Goal: Task Accomplishment & Management: Use online tool/utility

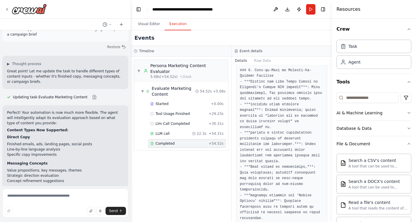
scroll to position [816, 0]
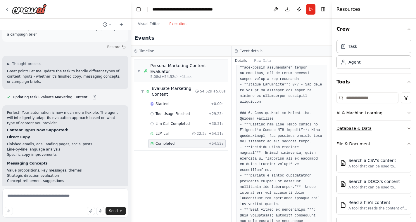
click at [351, 123] on button "Database & Data" at bounding box center [373, 128] width 75 height 15
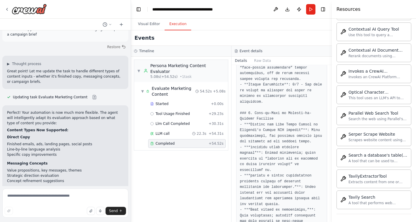
scroll to position [918, 0]
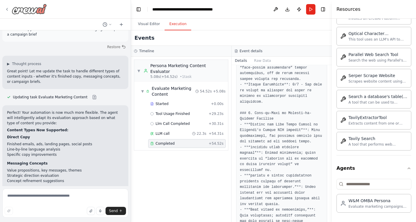
click at [11, 13] on div at bounding box center [26, 9] width 42 height 11
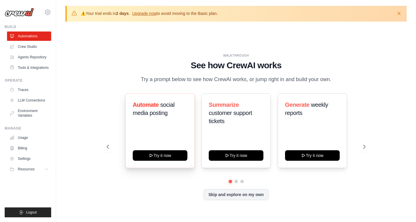
scroll to position [20, 0]
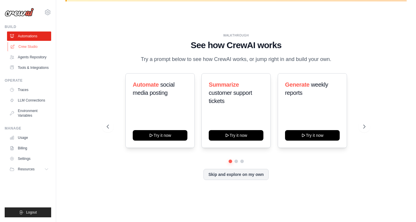
click at [37, 48] on link "Crew Studio" at bounding box center [30, 46] width 44 height 9
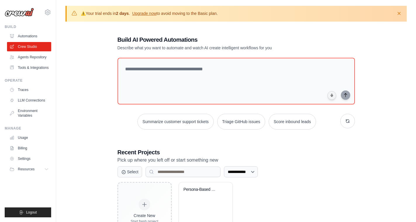
scroll to position [33, 0]
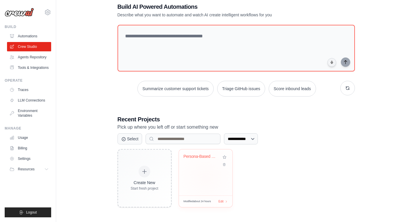
click at [197, 172] on div "Persona-Based Marketing Content Eva..." at bounding box center [205, 173] width 53 height 46
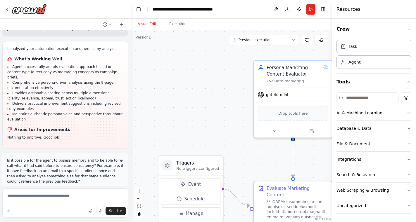
scroll to position [4872, 0]
click at [175, 27] on button "Execution" at bounding box center [177, 24] width 27 height 12
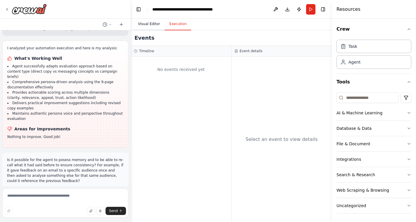
click at [153, 23] on button "Visual Editor" at bounding box center [148, 24] width 31 height 12
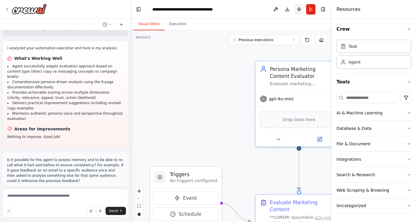
click at [297, 10] on button "Publish" at bounding box center [298, 9] width 9 height 11
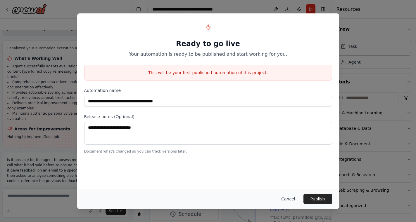
click at [284, 201] on button "Cancel" at bounding box center [287, 199] width 23 height 11
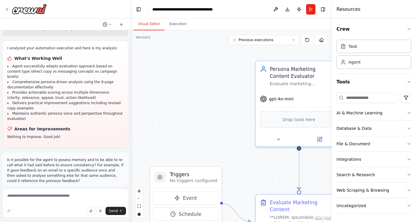
click at [110, 25] on icon at bounding box center [110, 25] width 4 height 4
click at [109, 22] on div at bounding box center [65, 111] width 131 height 222
click at [8, 7] on icon at bounding box center [7, 9] width 5 height 5
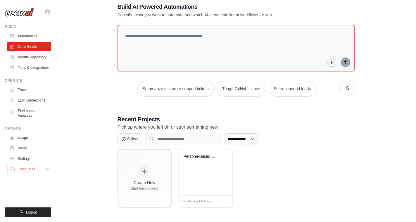
click at [32, 172] on span "Resources" at bounding box center [26, 169] width 17 height 5
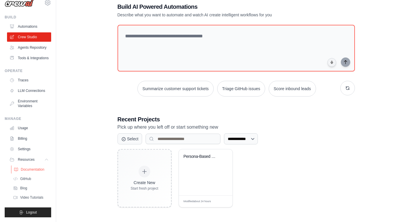
click at [33, 169] on span "Documentation" at bounding box center [33, 169] width 24 height 5
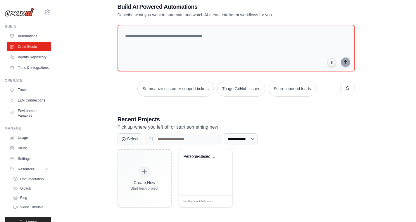
scroll to position [1, 0]
click at [34, 37] on link "Automations" at bounding box center [30, 35] width 44 height 9
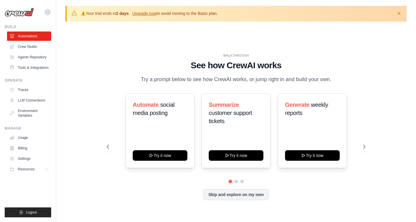
scroll to position [20, 0]
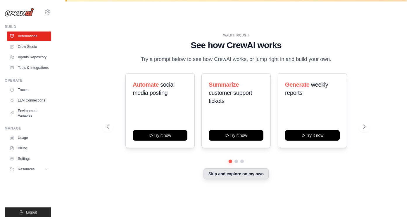
click at [256, 179] on button "Skip and explore on my own" at bounding box center [235, 174] width 65 height 11
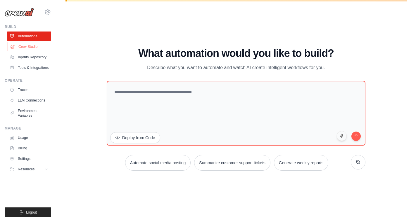
click at [24, 48] on link "Crew Studio" at bounding box center [30, 46] width 44 height 9
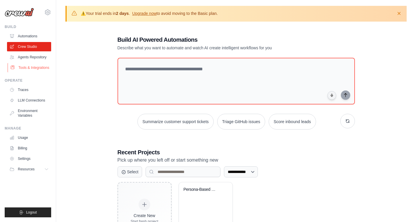
click at [25, 72] on link "Tools & Integrations" at bounding box center [30, 67] width 44 height 9
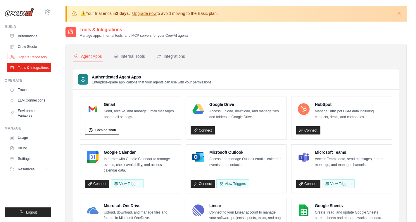
click at [31, 53] on link "Agents Repository" at bounding box center [30, 57] width 44 height 9
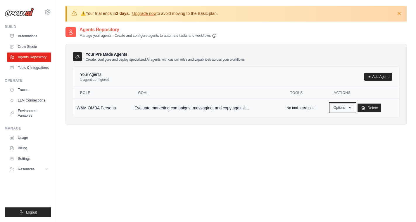
click at [348, 107] on button "Options" at bounding box center [342, 107] width 25 height 9
click at [278, 138] on div "Agents Repository Manage your agents - Create and configure agents to automate …" at bounding box center [235, 137] width 341 height 222
click at [29, 52] on ul "Automations Crew Studio Agents Repository Tools & Integrations" at bounding box center [29, 52] width 44 height 41
click at [29, 46] on link "Crew Studio" at bounding box center [30, 46] width 44 height 9
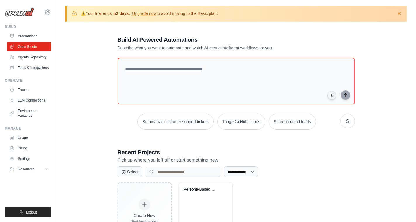
scroll to position [33, 0]
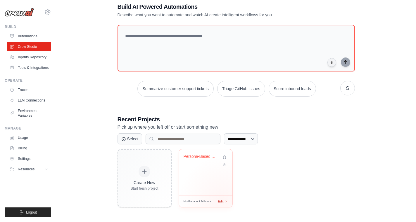
click at [222, 200] on span "Edit" at bounding box center [221, 201] width 6 height 5
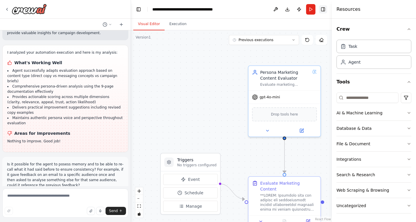
scroll to position [4872, 0]
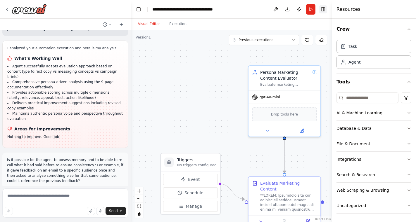
click at [321, 8] on button "Toggle Right Sidebar" at bounding box center [323, 9] width 8 height 8
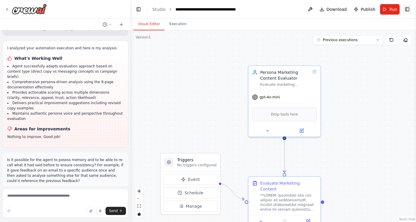
click at [405, 8] on button "Toggle Right Sidebar" at bounding box center [407, 9] width 8 height 8
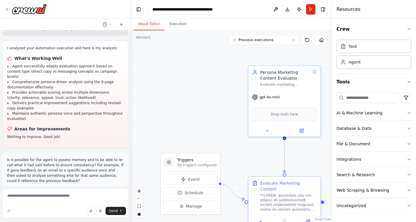
scroll to position [17, 0]
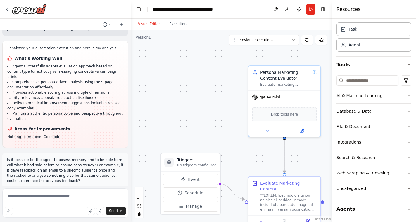
click at [354, 211] on button "Agents" at bounding box center [373, 209] width 75 height 16
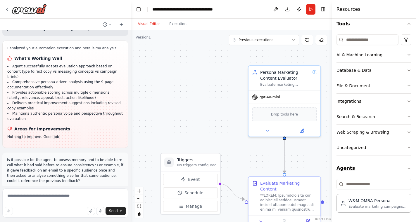
scroll to position [0, 0]
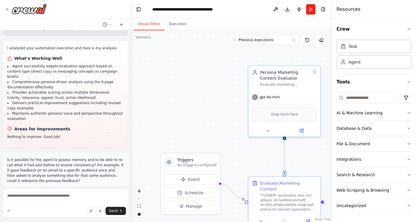
click at [384, 73] on div "Task Agent" at bounding box center [373, 55] width 75 height 36
click at [400, 77] on button "Tools" at bounding box center [373, 82] width 75 height 16
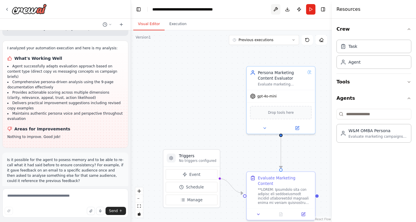
click at [273, 10] on button at bounding box center [275, 9] width 9 height 11
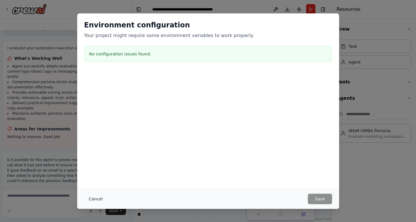
click at [97, 201] on button "Cancel" at bounding box center [95, 199] width 23 height 11
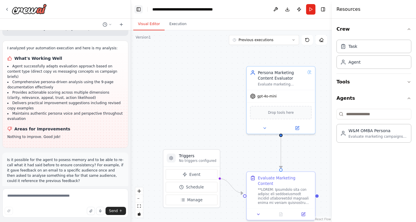
click at [137, 8] on button "Toggle Left Sidebar" at bounding box center [138, 9] width 8 height 8
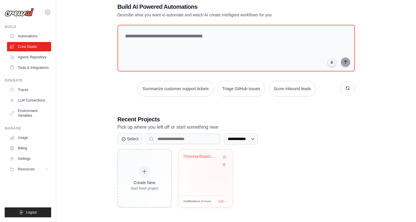
click at [214, 173] on div "Persona-Based Marketing Content Eva..." at bounding box center [205, 173] width 53 height 46
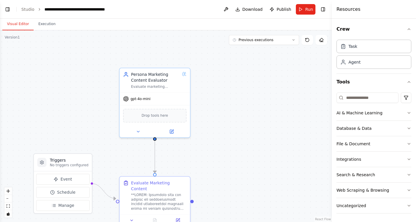
scroll to position [4872, 0]
click at [287, 42] on button "Previous executions" at bounding box center [264, 40] width 70 height 10
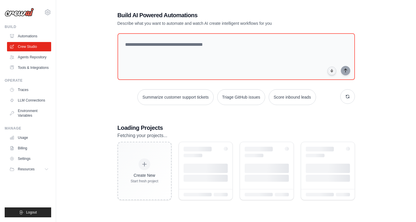
scroll to position [33, 0]
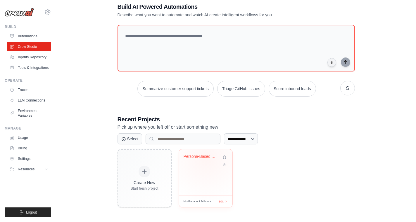
click at [206, 159] on div "Persona-Based Marketing Content Eva..." at bounding box center [200, 158] width 35 height 8
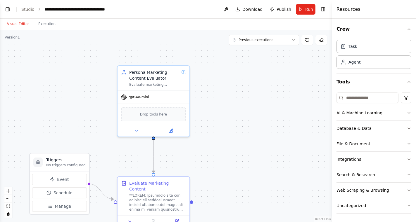
scroll to position [185, 0]
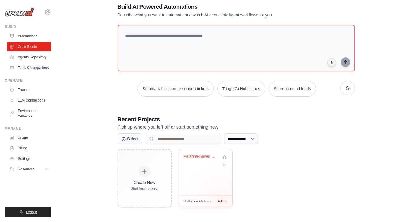
click at [222, 202] on span "Edit" at bounding box center [221, 201] width 6 height 5
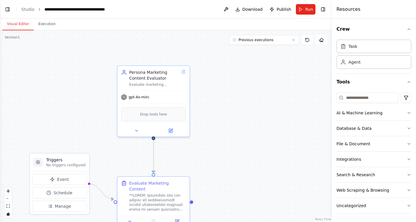
scroll to position [3515, 0]
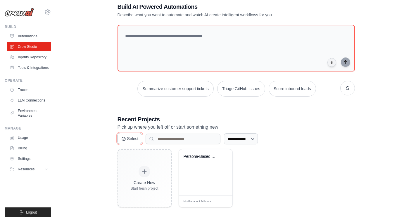
click at [138, 140] on button "Select" at bounding box center [129, 138] width 25 height 11
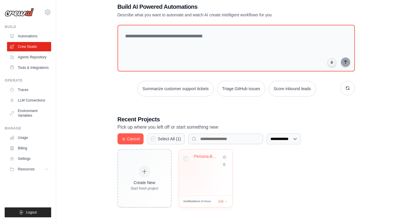
click at [185, 167] on div "Persona-Based Marketing Content Eva..." at bounding box center [205, 173] width 53 height 46
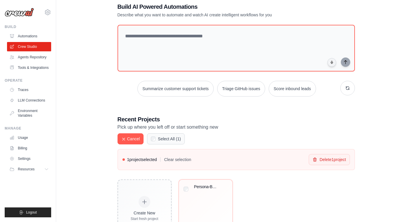
scroll to position [63, 0]
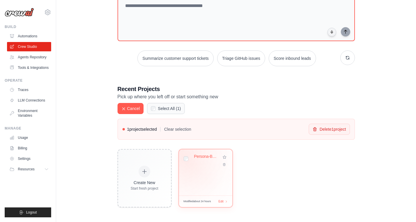
click at [186, 161] on div "Persona-Based Marketing Content Eva..." at bounding box center [205, 160] width 44 height 13
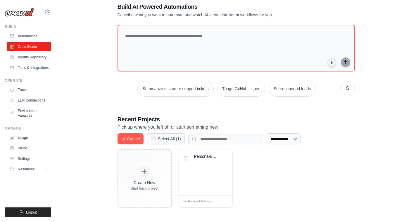
scroll to position [0, 0]
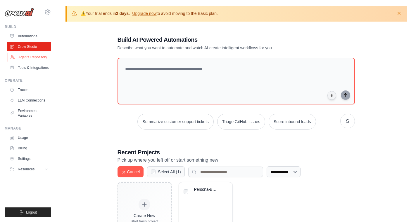
click at [39, 59] on link "Agents Repository" at bounding box center [30, 57] width 44 height 9
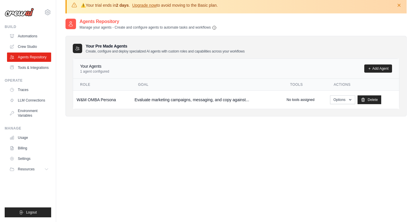
scroll to position [8, 0]
click at [377, 70] on link "Add Agent" at bounding box center [378, 69] width 28 height 8
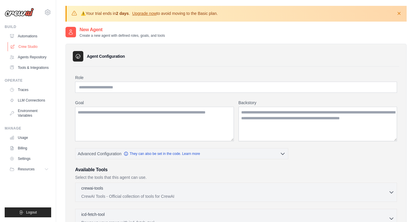
click at [31, 49] on link "Crew Studio" at bounding box center [30, 46] width 44 height 9
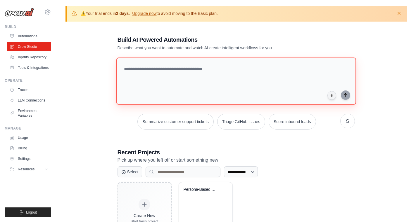
click at [187, 72] on textarea at bounding box center [236, 81] width 240 height 47
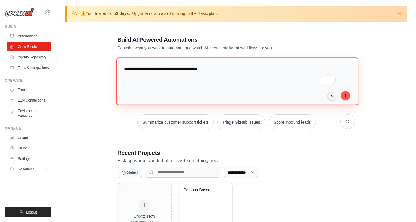
click at [194, 69] on textarea "**********" at bounding box center [237, 82] width 242 height 48
click at [253, 69] on textarea "**********" at bounding box center [237, 82] width 242 height 48
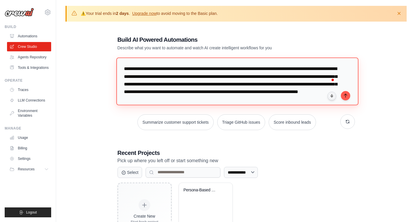
scroll to position [6, 0]
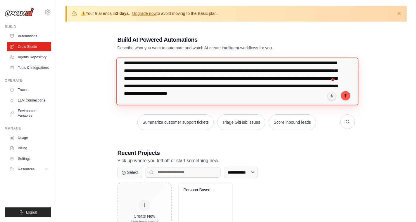
click at [226, 95] on textarea "**********" at bounding box center [237, 82] width 242 height 48
type textarea "**********"
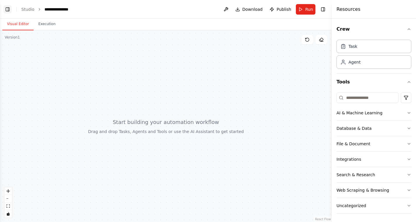
click at [7, 12] on button "Toggle Left Sidebar" at bounding box center [8, 9] width 8 height 8
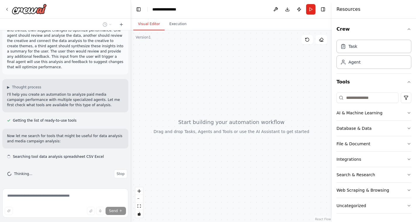
scroll to position [18, 0]
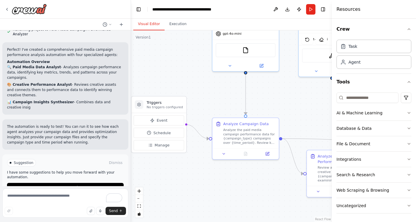
drag, startPoint x: 216, startPoint y: 133, endPoint x: 185, endPoint y: 79, distance: 63.1
click at [185, 79] on div ".deletable-edge-delete-btn { width: 20px; height: 20px; border: 0px solid #ffff…" at bounding box center [231, 126] width 201 height 192
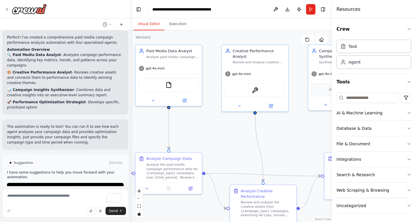
drag, startPoint x: 225, startPoint y: 99, endPoint x: 148, endPoint y: 134, distance: 84.6
click at [148, 134] on div ".deletable-edge-delete-btn { width: 20px; height: 20px; border: 0px solid #ffff…" at bounding box center [231, 126] width 201 height 192
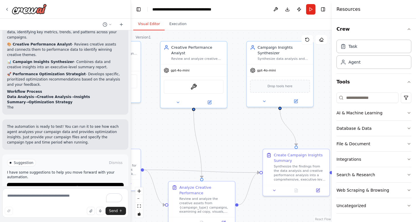
drag, startPoint x: 222, startPoint y: 147, endPoint x: 160, endPoint y: 144, distance: 61.4
click at [160, 144] on div ".deletable-edge-delete-btn { width: 20px; height: 20px; border: 0px solid #ffff…" at bounding box center [231, 126] width 201 height 192
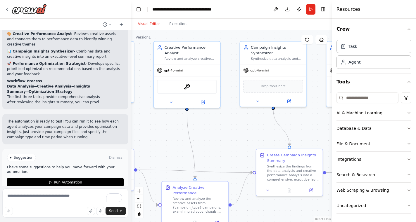
drag, startPoint x: 235, startPoint y: 131, endPoint x: 228, endPoint y: 131, distance: 7.0
click at [228, 131] on div ".deletable-edge-delete-btn { width: 20px; height: 20px; border: 0px solid #ffff…" at bounding box center [231, 126] width 201 height 192
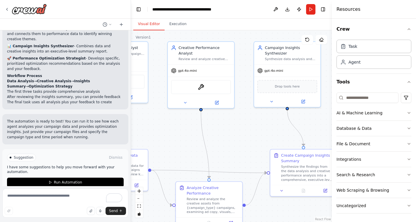
drag, startPoint x: 248, startPoint y: 131, endPoint x: 264, endPoint y: 131, distance: 15.8
click at [264, 131] on div ".deletable-edge-delete-btn { width: 20px; height: 20px; border: 0px solid #ffff…" at bounding box center [231, 126] width 201 height 192
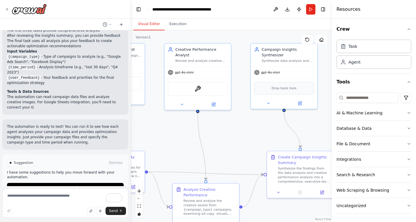
drag, startPoint x: 264, startPoint y: 131, endPoint x: 259, endPoint y: 133, distance: 5.3
click at [259, 133] on div ".deletable-edge-delete-btn { width: 20px; height: 20px; border: 0px solid #ffff…" at bounding box center [231, 126] width 201 height 192
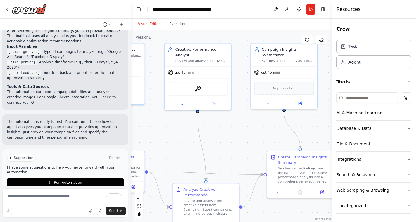
scroll to position [529, 0]
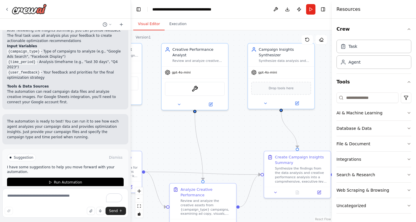
click at [183, 134] on div ".deletable-edge-delete-btn { width: 20px; height: 20px; border: 0px solid #ffff…" at bounding box center [231, 126] width 201 height 192
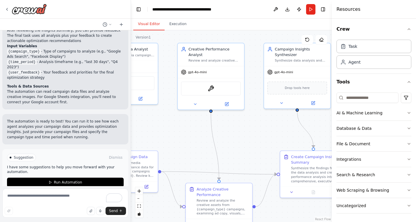
drag, startPoint x: 183, startPoint y: 134, endPoint x: 196, endPoint y: 133, distance: 13.5
click at [199, 133] on div ".deletable-edge-delete-btn { width: 20px; height: 20px; border: 0px solid #ffff…" at bounding box center [231, 126] width 201 height 192
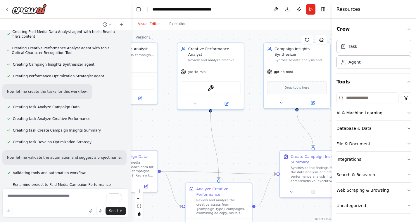
scroll to position [294, 0]
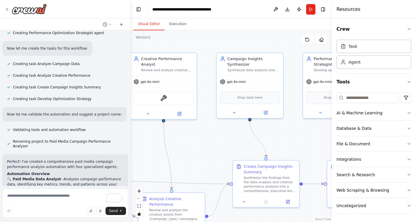
drag, startPoint x: 156, startPoint y: 135, endPoint x: 108, endPoint y: 144, distance: 49.1
click at [108, 144] on div "Analyse paid media campaign performance and collate insights and trends, then s…" at bounding box center [208, 111] width 416 height 222
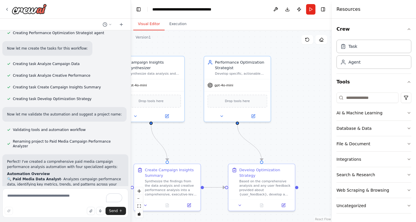
drag, startPoint x: 198, startPoint y: 151, endPoint x: 101, endPoint y: 154, distance: 97.0
click at [98, 154] on div "Analyse paid media campaign performance and collate insights and trends, then s…" at bounding box center [208, 111] width 416 height 222
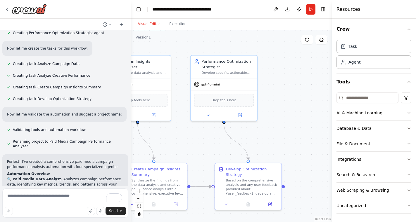
drag, startPoint x: 202, startPoint y: 143, endPoint x: 190, endPoint y: 143, distance: 11.7
click at [190, 143] on div ".deletable-edge-delete-btn { width: 20px; height: 20px; border: 0px solid #ffff…" at bounding box center [231, 126] width 201 height 192
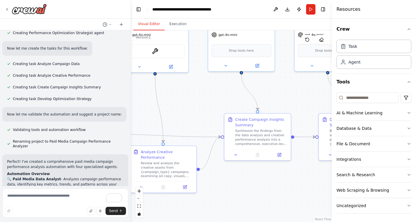
drag, startPoint x: 184, startPoint y: 142, endPoint x: 294, endPoint y: 95, distance: 120.0
click at [294, 95] on div ".deletable-edge-delete-btn { width: 20px; height: 20px; border: 0px solid #ffff…" at bounding box center [231, 126] width 201 height 192
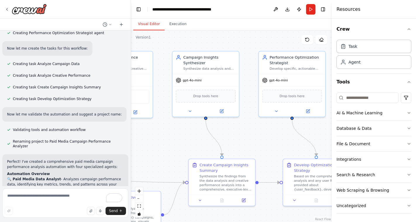
drag, startPoint x: 193, startPoint y: 112, endPoint x: 122, endPoint y: 135, distance: 74.9
click at [122, 135] on div "Analyse paid media campaign performance and collate insights and trends, then s…" at bounding box center [208, 111] width 416 height 222
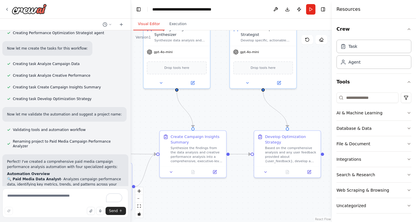
drag, startPoint x: 222, startPoint y: 129, endPoint x: 222, endPoint y: 113, distance: 15.8
click at [223, 113] on div ".deletable-edge-delete-btn { width: 20px; height: 20px; border: 0px solid #ffff…" at bounding box center [231, 126] width 201 height 192
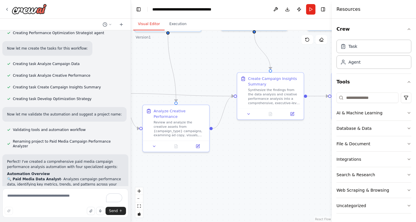
drag, startPoint x: 203, startPoint y: 198, endPoint x: 333, endPoint y: 139, distance: 142.8
click at [333, 139] on div "Analyse paid media campaign performance and collate insights and trends, then s…" at bounding box center [208, 111] width 416 height 222
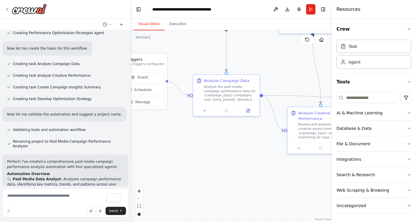
drag, startPoint x: 233, startPoint y: 160, endPoint x: 318, endPoint y: 179, distance: 86.5
click at [319, 180] on div ".deletable-edge-delete-btn { width: 20px; height: 20px; border: 0px solid #ffff…" at bounding box center [231, 126] width 201 height 192
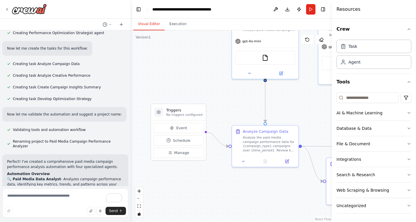
drag, startPoint x: 233, startPoint y: 160, endPoint x: 283, endPoint y: 195, distance: 61.0
click at [284, 196] on div ".deletable-edge-delete-btn { width: 20px; height: 20px; border: 0px solid #ffff…" at bounding box center [231, 126] width 201 height 192
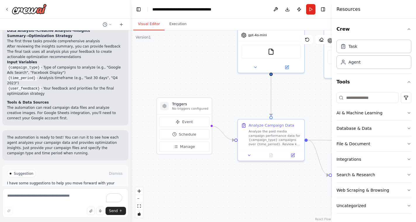
scroll to position [529, 0]
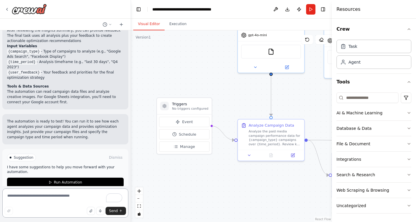
click at [57, 198] on textarea "To enrich screen reader interactions, please activate Accessibility in Grammarl…" at bounding box center [65, 203] width 126 height 29
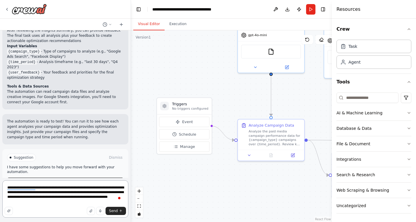
type textarea "**********"
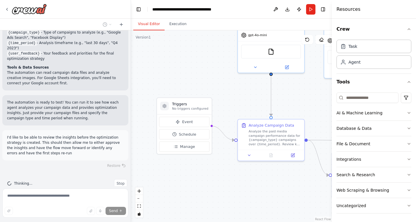
scroll to position [549, 0]
